Goal: Navigation & Orientation: Find specific page/section

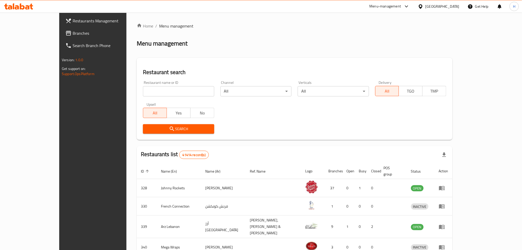
click at [73, 31] on span "Branches" at bounding box center [108, 33] width 70 height 6
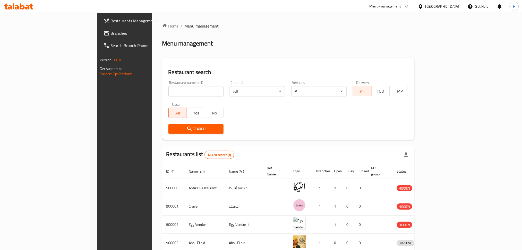
click at [111, 30] on span "Branches" at bounding box center [146, 33] width 70 height 6
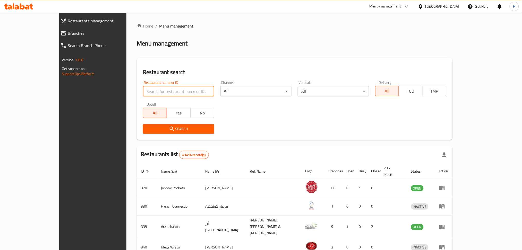
drag, startPoint x: 0, startPoint y: 0, endPoint x: 146, endPoint y: 92, distance: 172.5
click at [146, 92] on input "search" at bounding box center [178, 91] width 71 height 10
click at [68, 34] on span "Branches" at bounding box center [105, 33] width 75 height 6
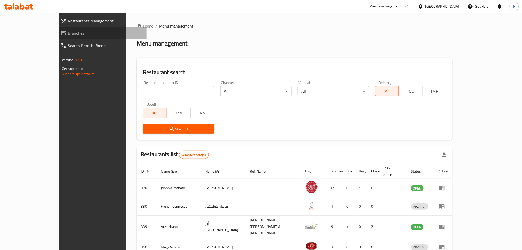
click at [68, 35] on span "Branches" at bounding box center [105, 33] width 75 height 6
